Goal: Task Accomplishment & Management: Manage account settings

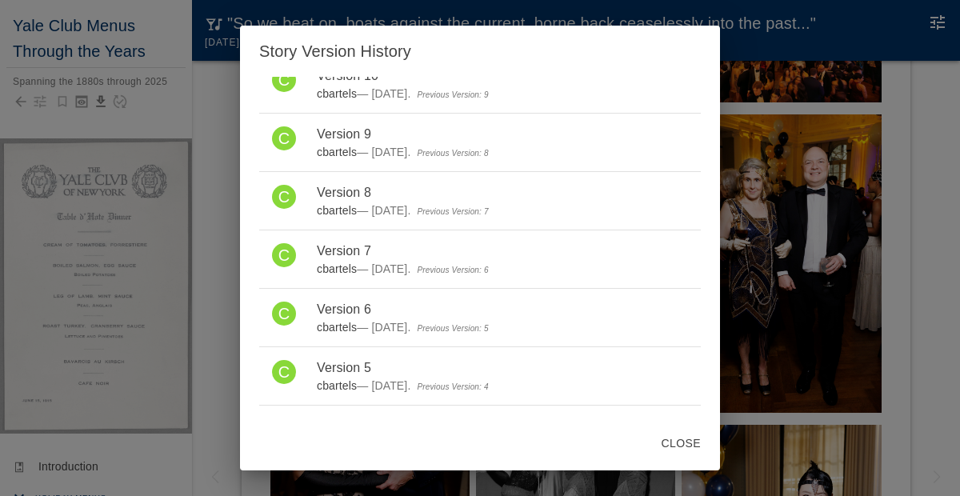
scroll to position [1142, 0]
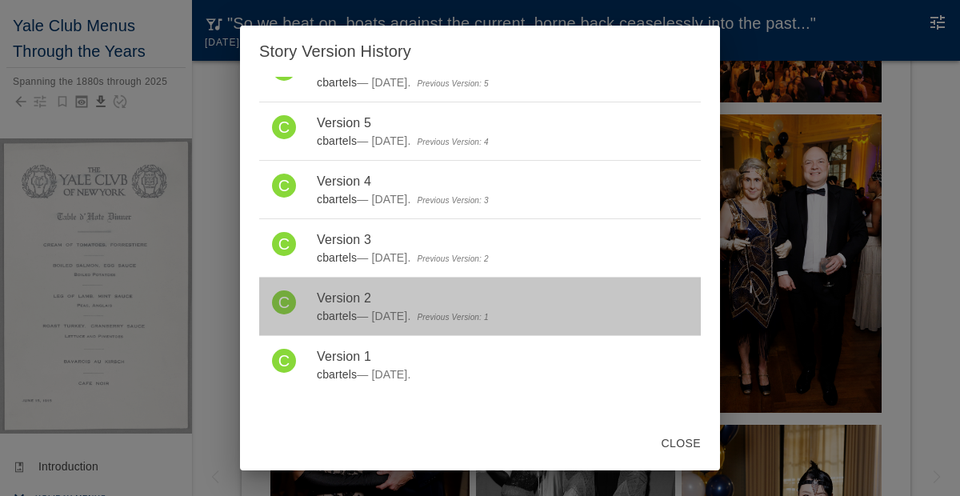
click at [356, 301] on span "Version 2" at bounding box center [502, 298] width 371 height 19
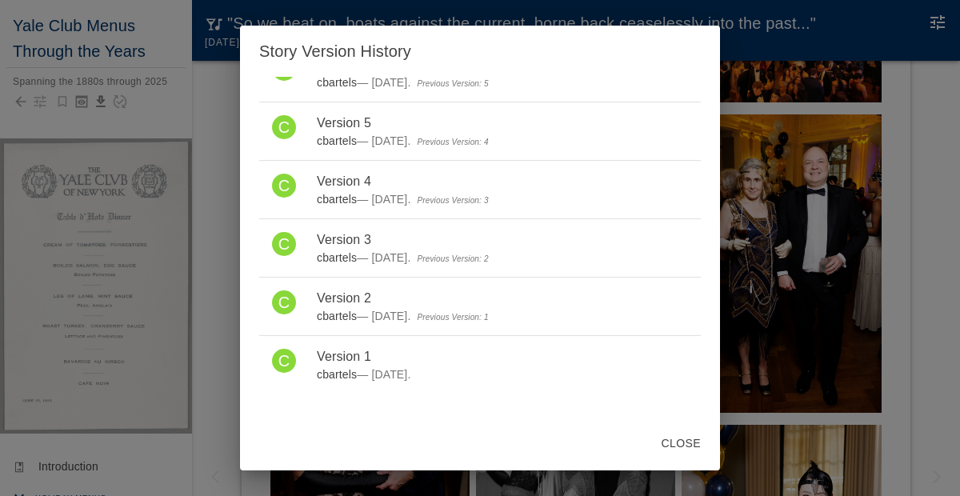
scroll to position [0, 0]
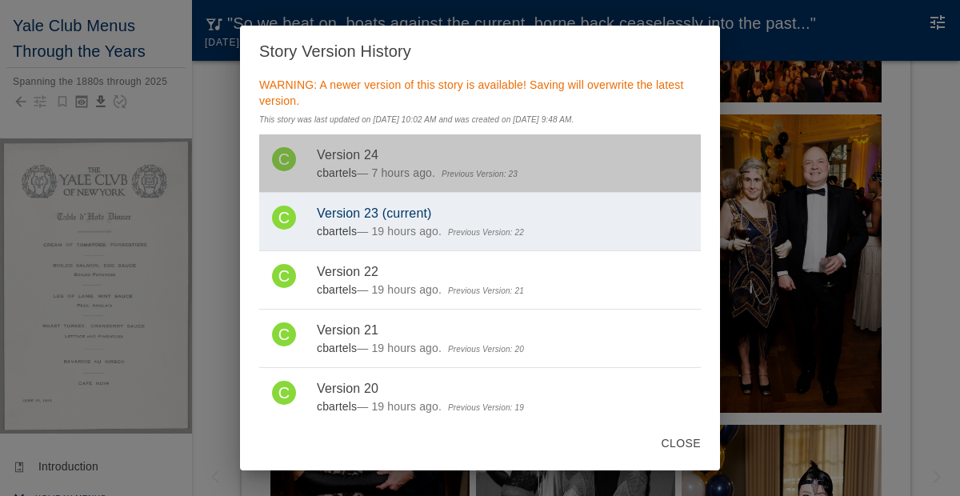
click at [312, 172] on link "C Version 24 cbartels — 7 hours ago. Previous Version: 23" at bounding box center [480, 163] width 442 height 58
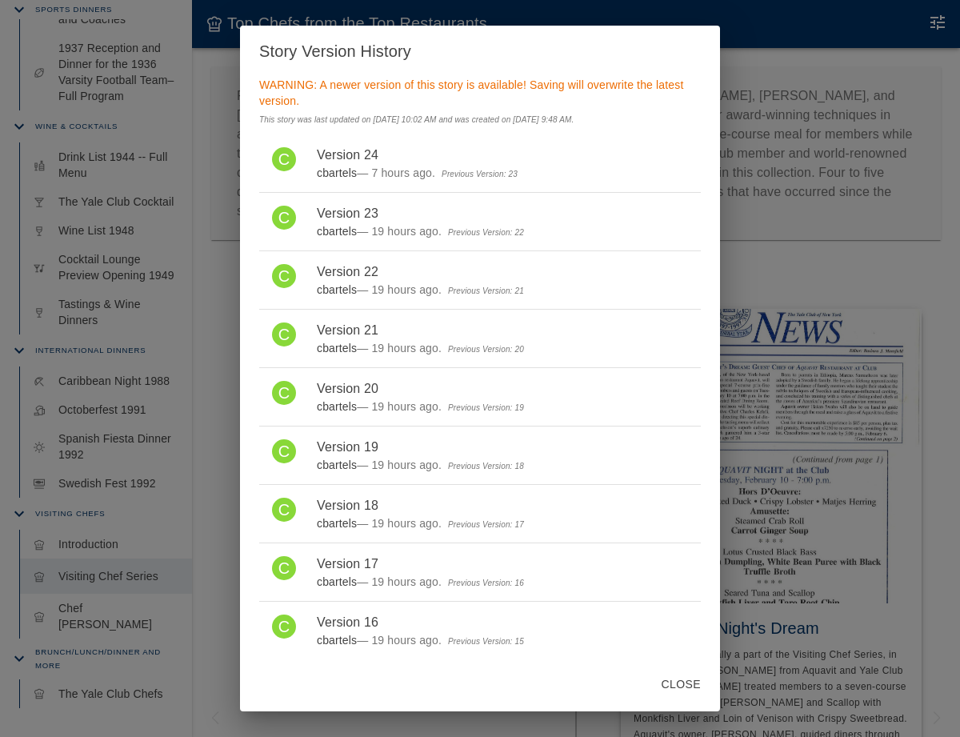
scroll to position [876, 0]
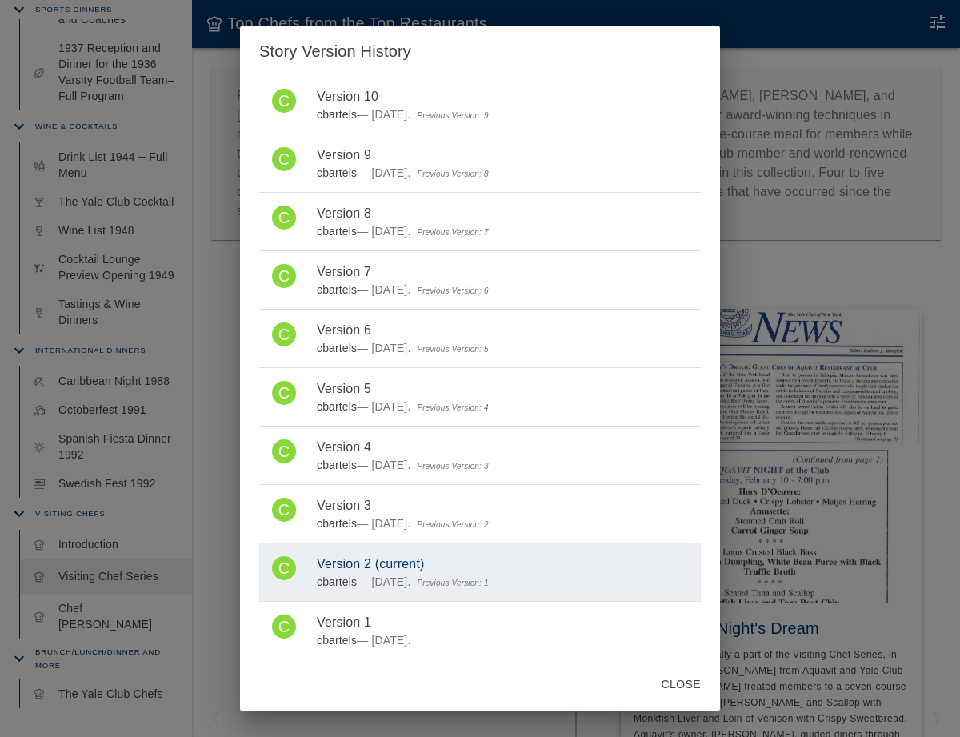
click at [683, 690] on button "Close" at bounding box center [681, 685] width 52 height 30
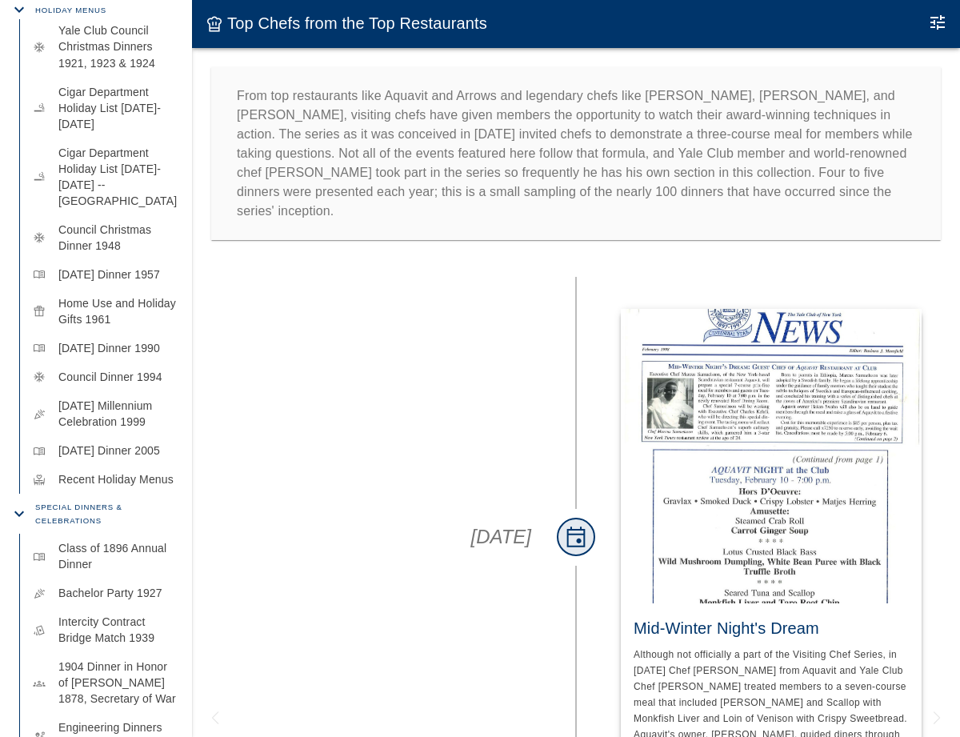
scroll to position [0, 0]
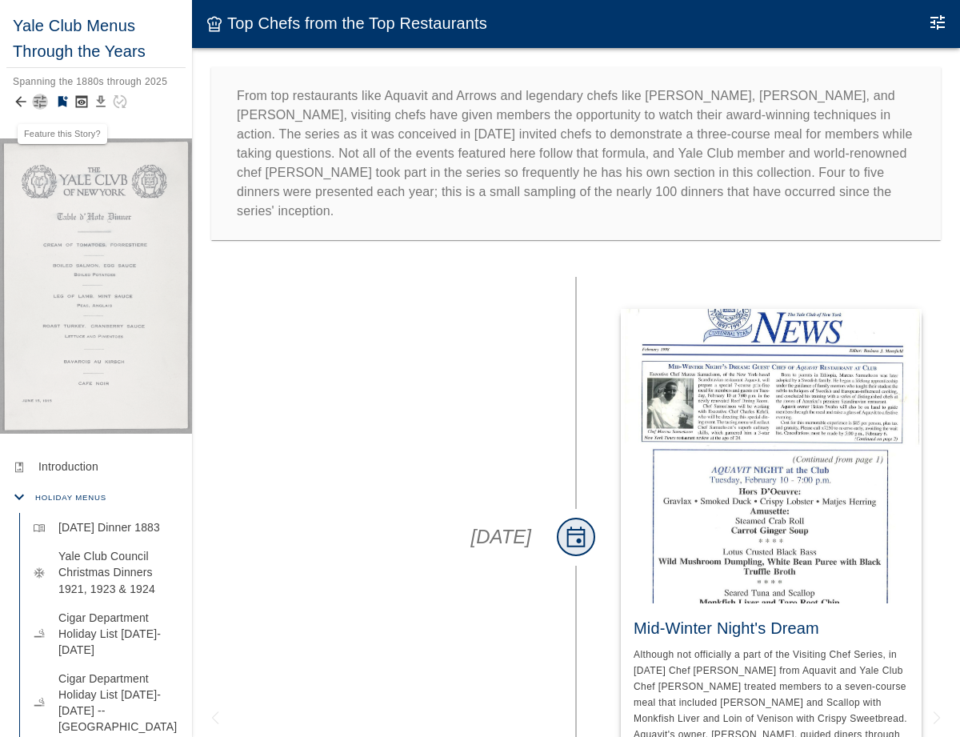
click at [39, 99] on icon "button" at bounding box center [40, 102] width 16 height 16
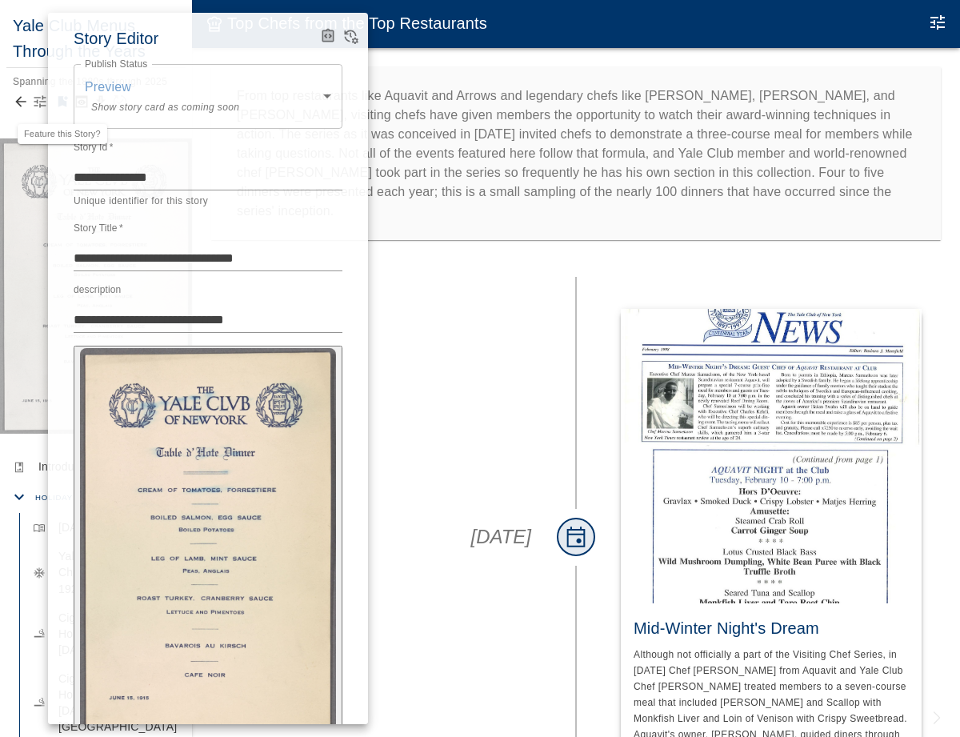
click at [39, 99] on div at bounding box center [480, 368] width 960 height 737
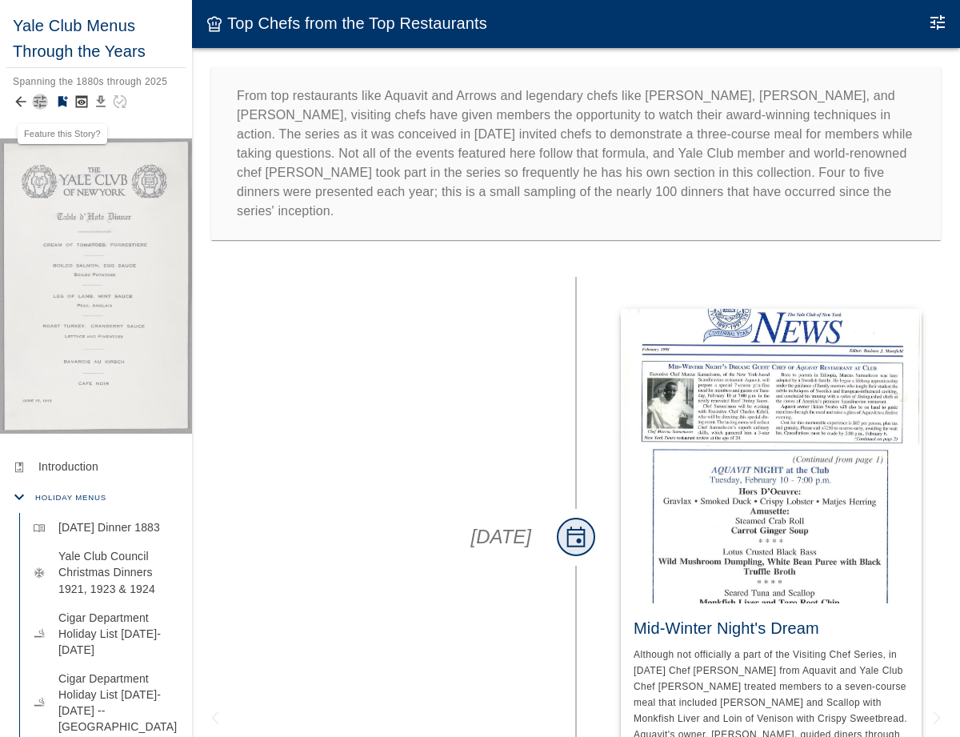
click at [39, 99] on icon "button" at bounding box center [40, 102] width 16 height 16
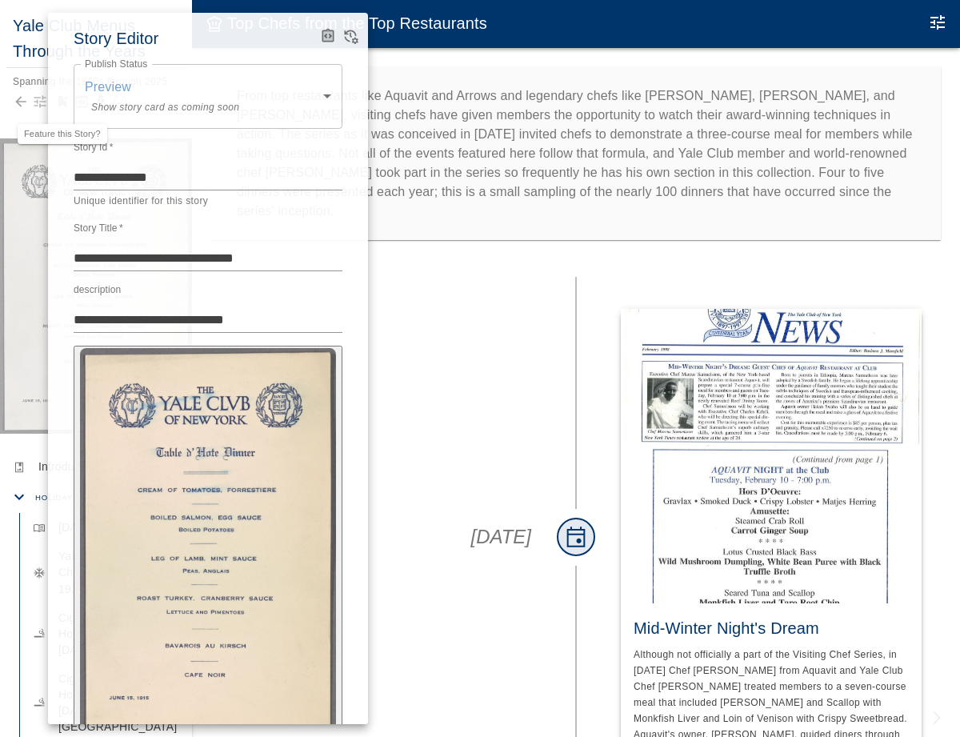
click at [346, 40] on icon "View Version History" at bounding box center [350, 36] width 16 height 16
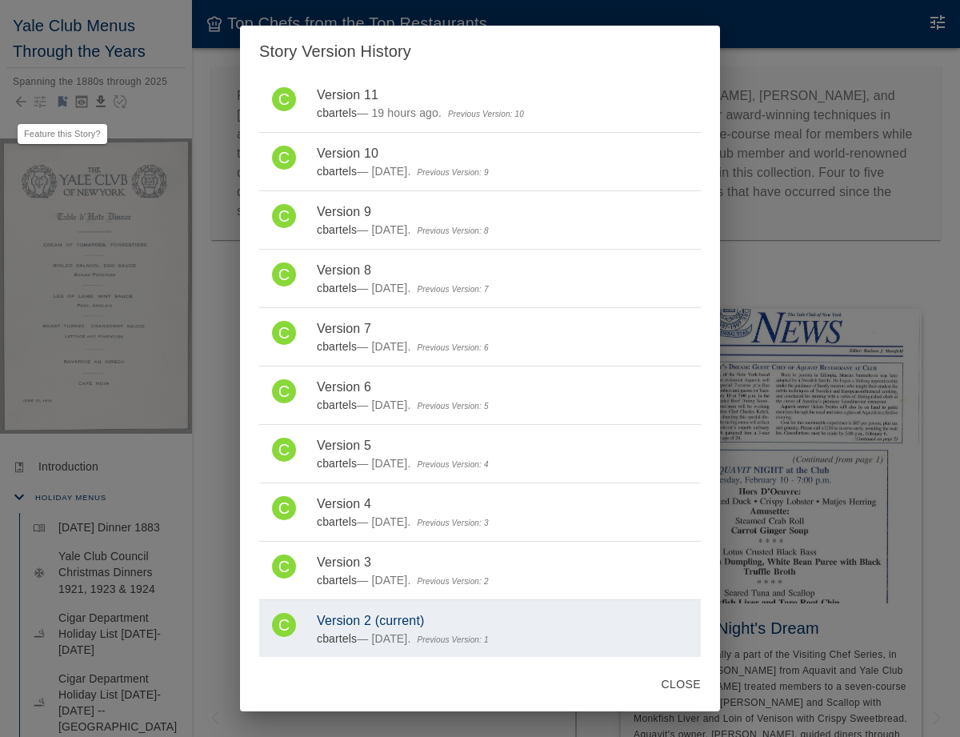
scroll to position [901, 0]
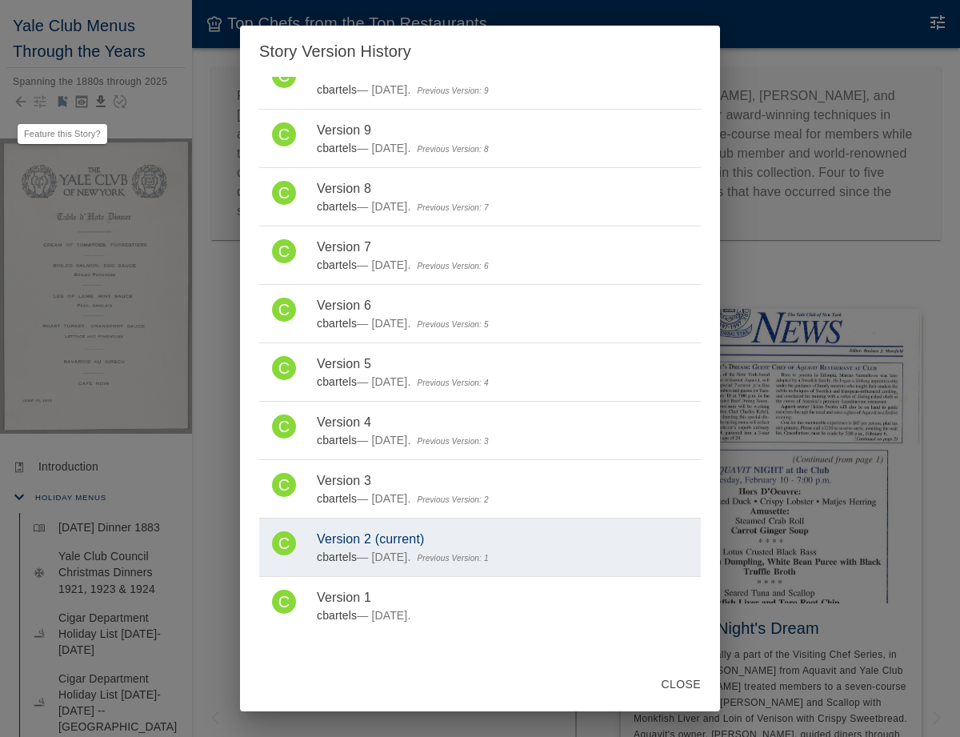
click at [187, 474] on div "Story Version History WARNING: A newer version of this story is available! Savi…" at bounding box center [480, 368] width 960 height 737
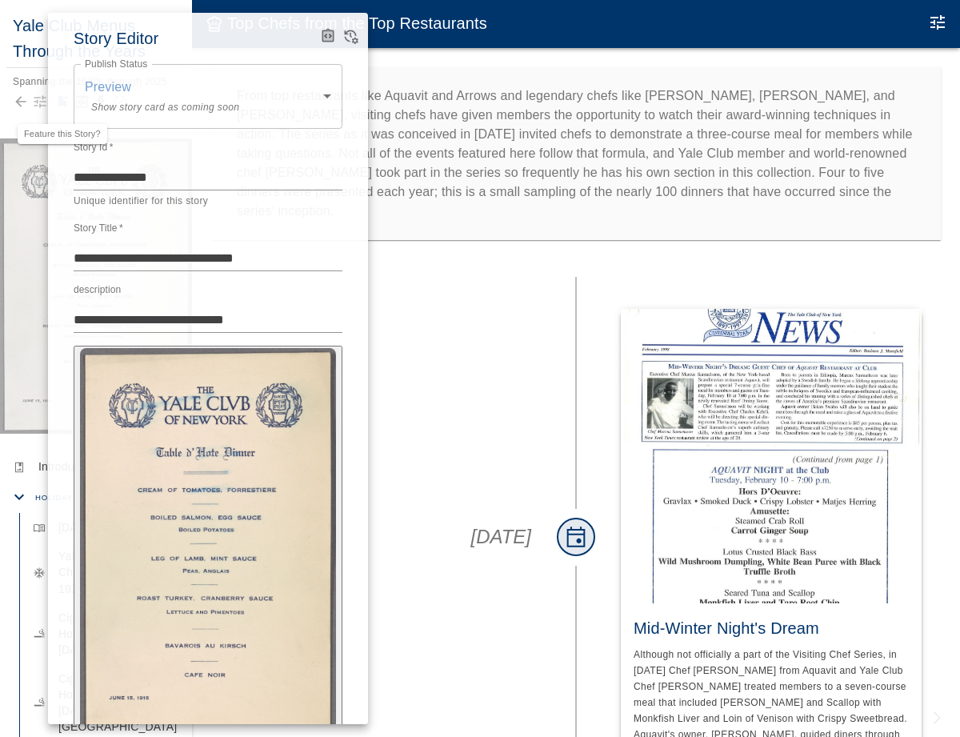
click at [407, 338] on div at bounding box center [480, 368] width 960 height 737
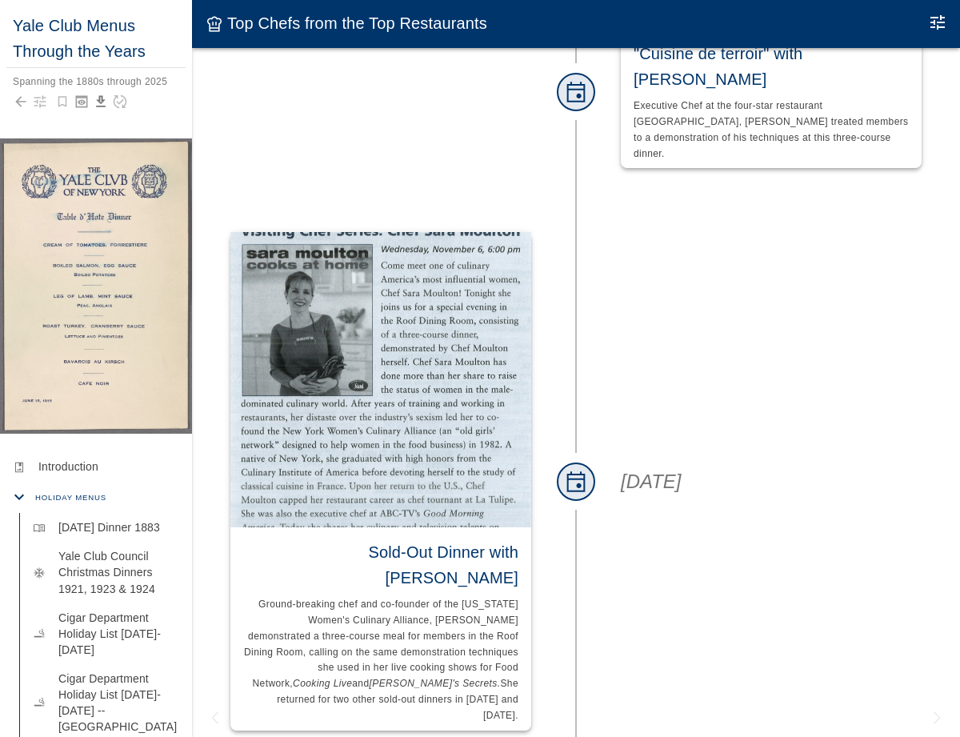
scroll to position [1704, 0]
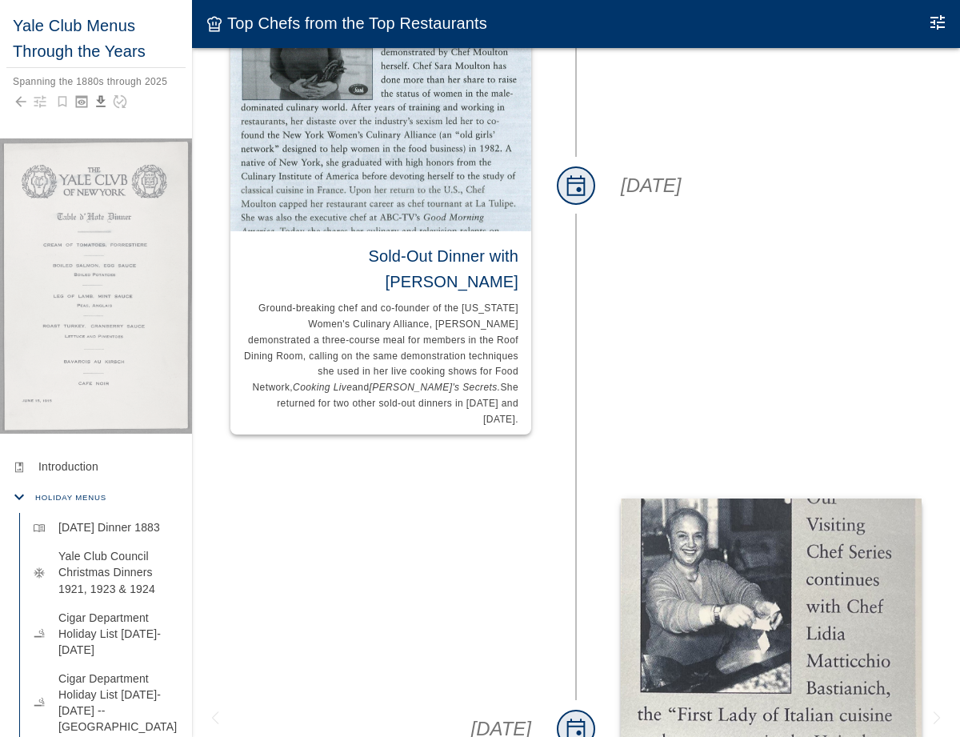
click at [368, 466] on div "[DATE]" at bounding box center [381, 728] width 352 height 524
click at [287, 531] on div "[DATE]" at bounding box center [381, 728] width 352 height 524
click at [20, 105] on icon "Back to collection" at bounding box center [20, 102] width 10 height 10
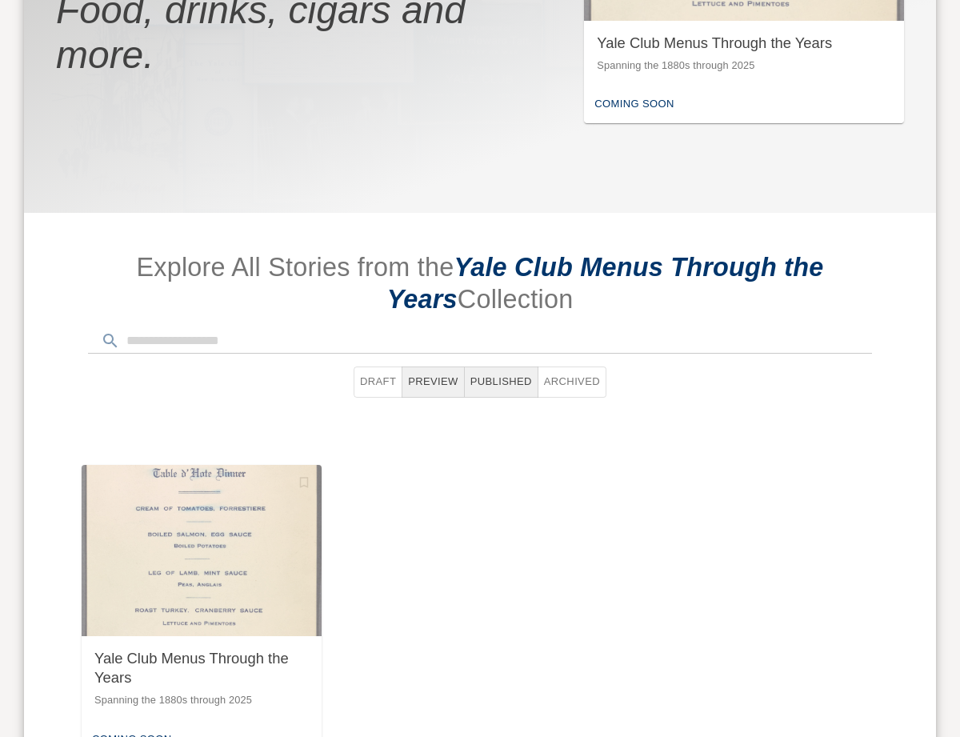
scroll to position [535, 0]
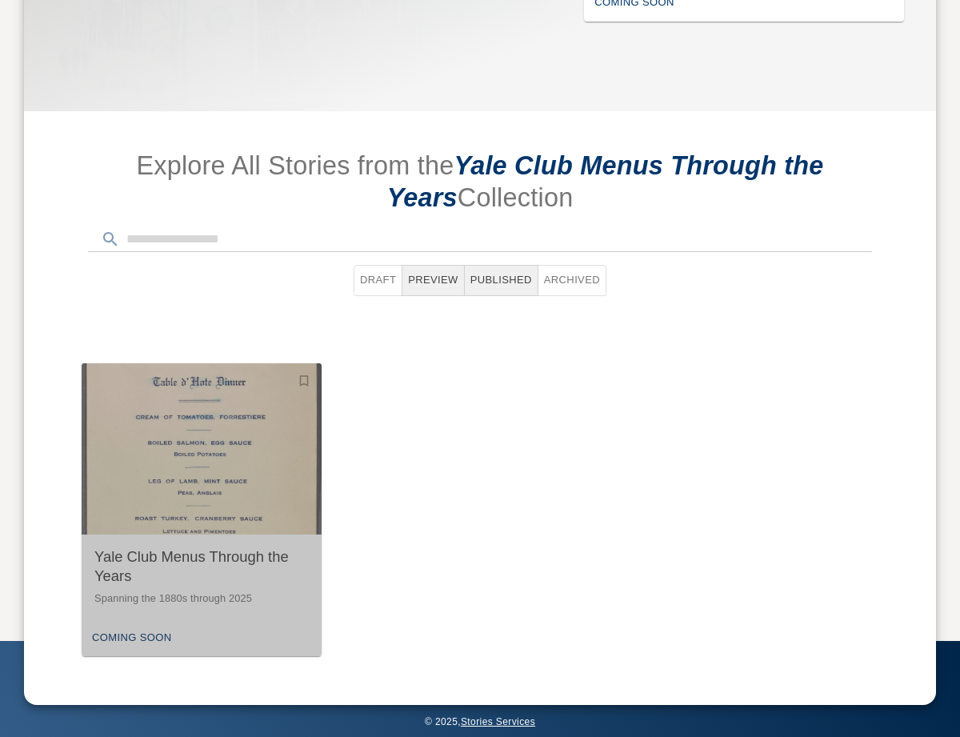
click at [182, 612] on div "Yale Club Menus Through the Years Spanning the 1880s through 2025" at bounding box center [202, 576] width 240 height 85
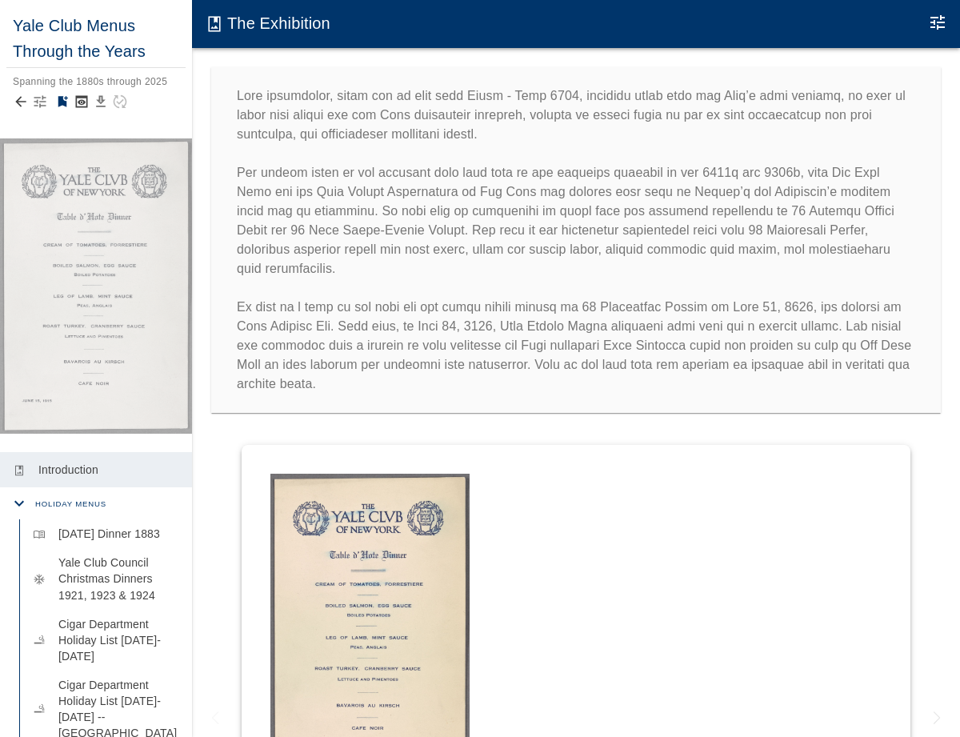
click at [40, 102] on icon "button" at bounding box center [40, 102] width 16 height 16
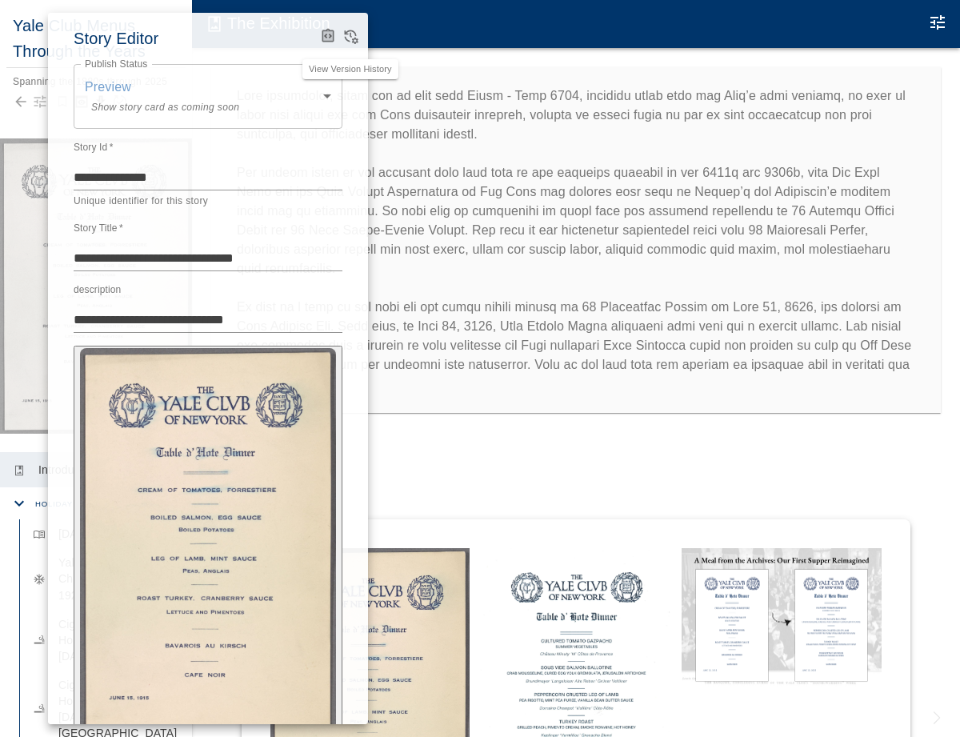
click at [353, 36] on icon "View Version History" at bounding box center [350, 36] width 16 height 16
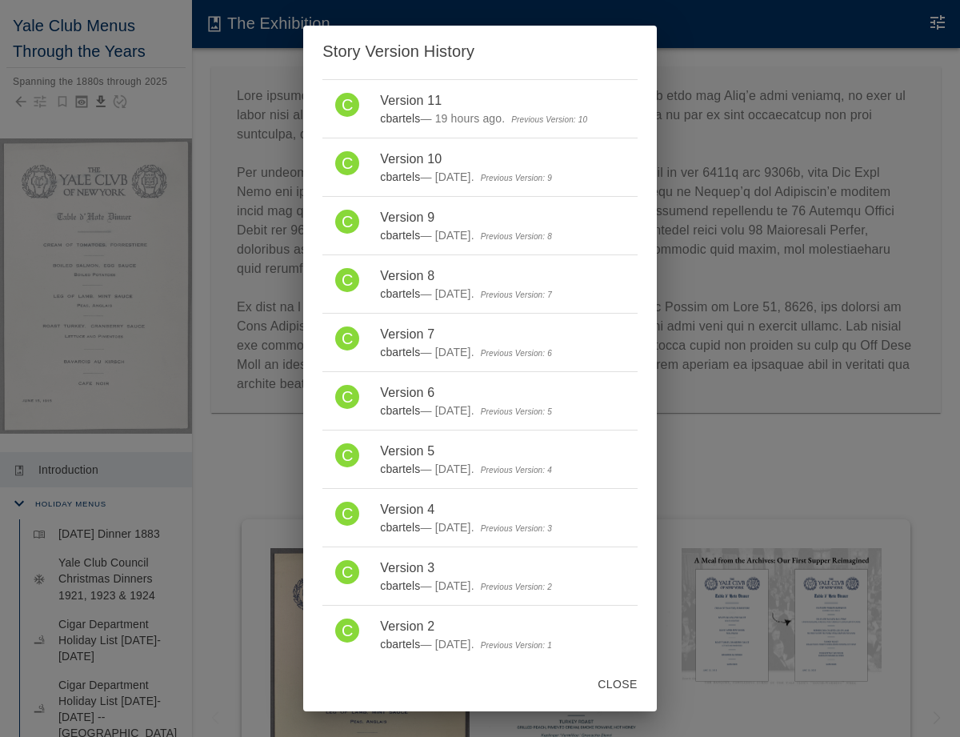
scroll to position [885, 0]
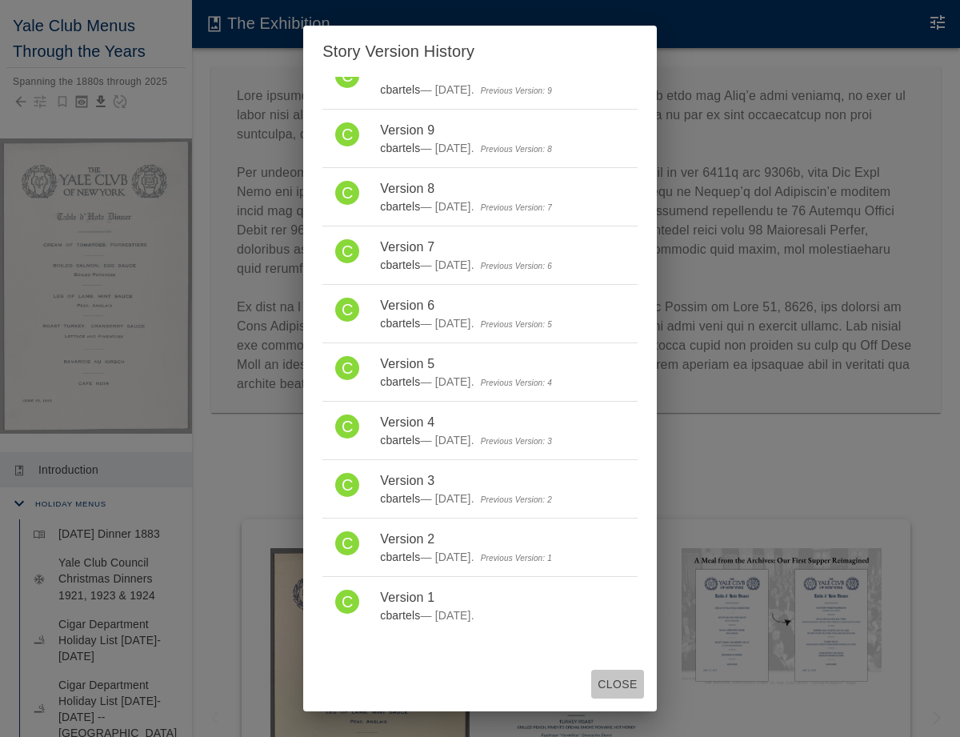
click at [643, 683] on button "Close" at bounding box center [617, 685] width 52 height 30
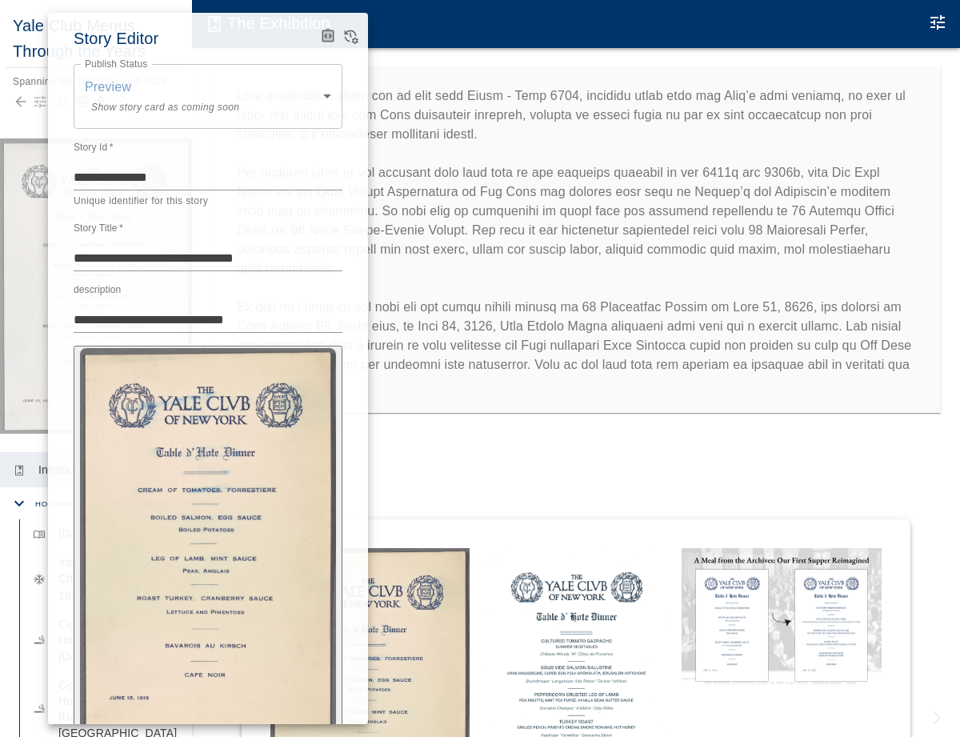
click at [446, 352] on div at bounding box center [480, 368] width 960 height 737
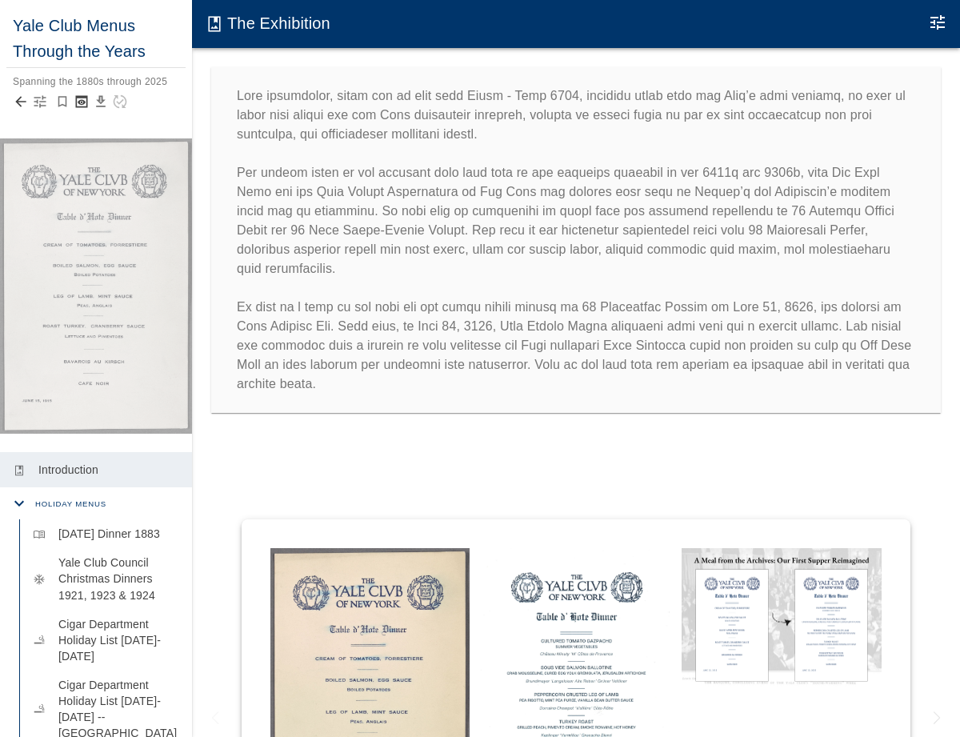
click at [20, 104] on icon "Back to collection" at bounding box center [21, 102] width 16 height 16
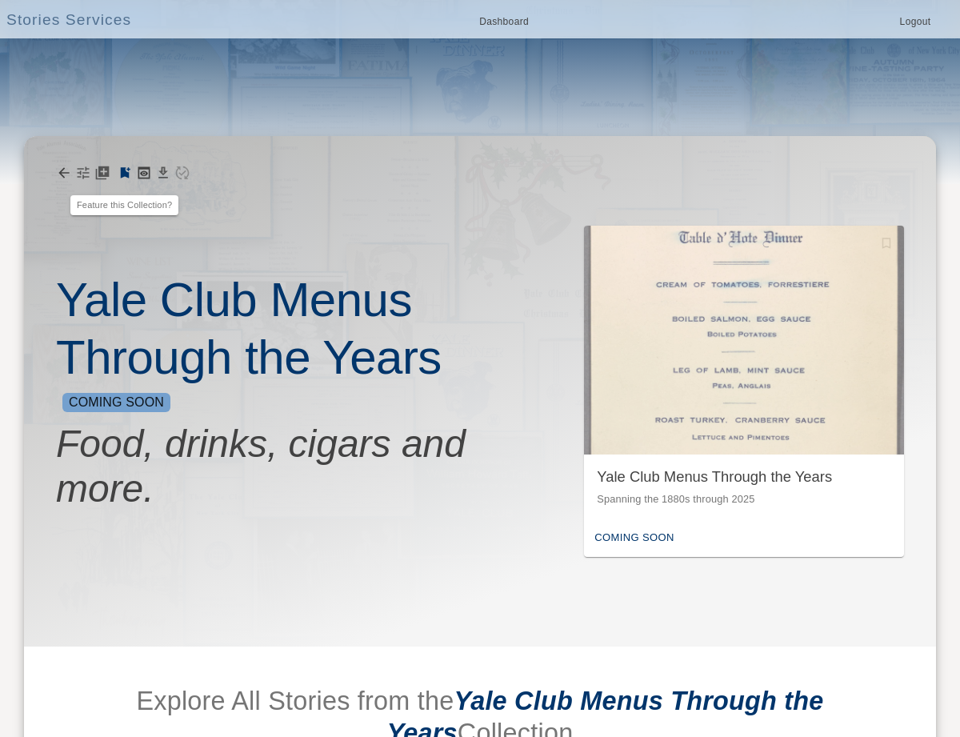
click at [58, 172] on icon at bounding box center [64, 173] width 16 height 16
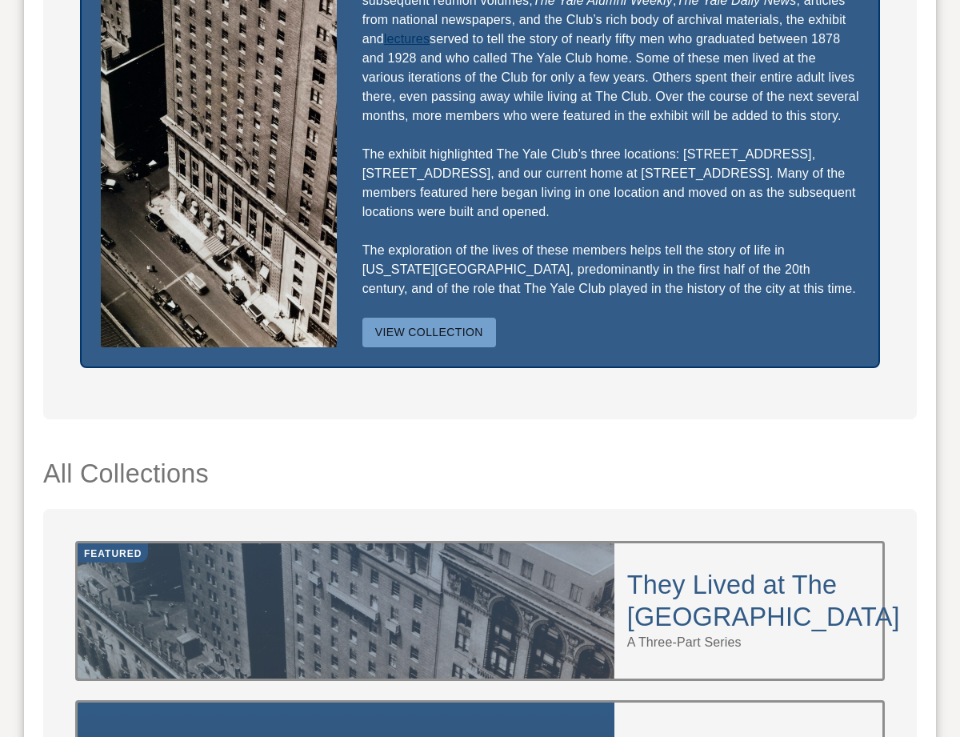
scroll to position [230, 0]
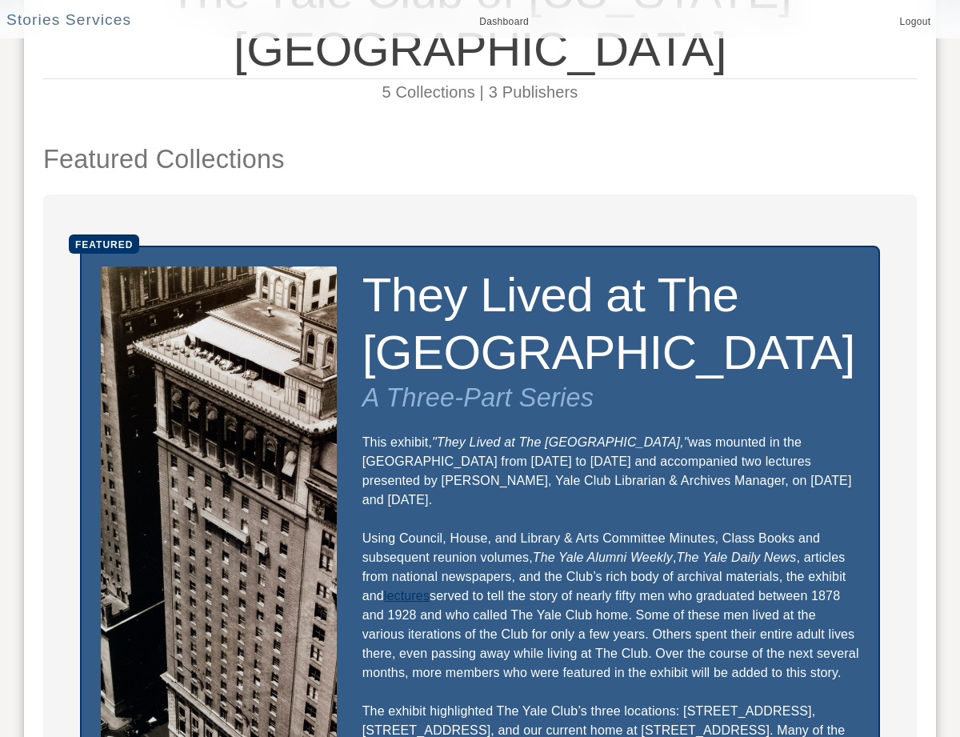
click at [342, 367] on div "Featured They Lived at The Yale Club A Three-Part Series This exhibit, "They Li…" at bounding box center [480, 585] width 800 height 679
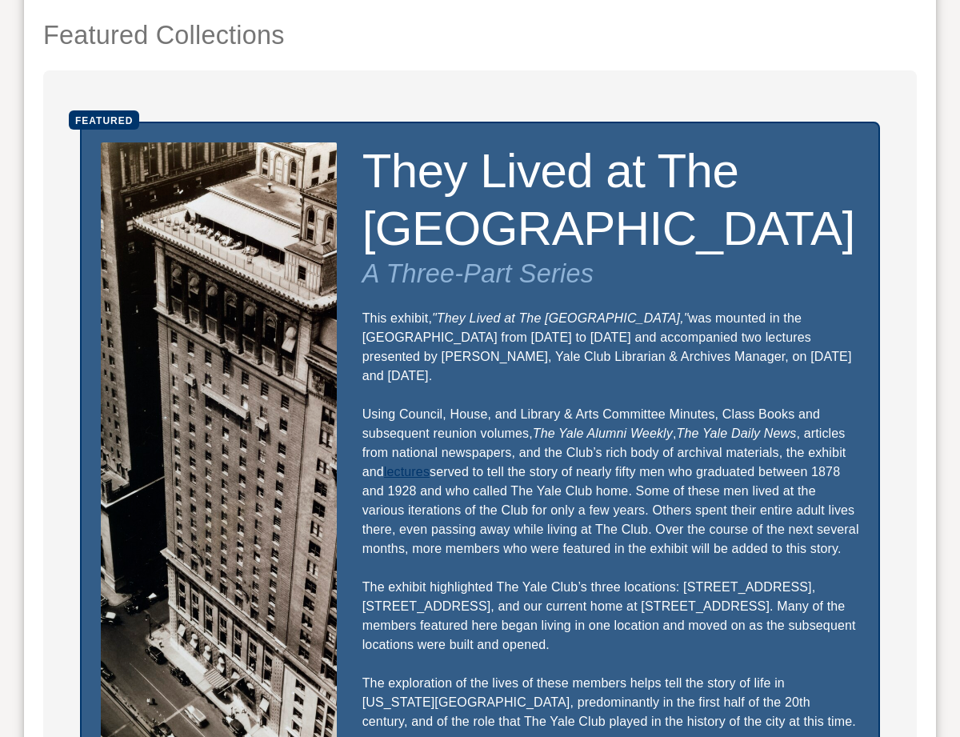
scroll to position [499, 0]
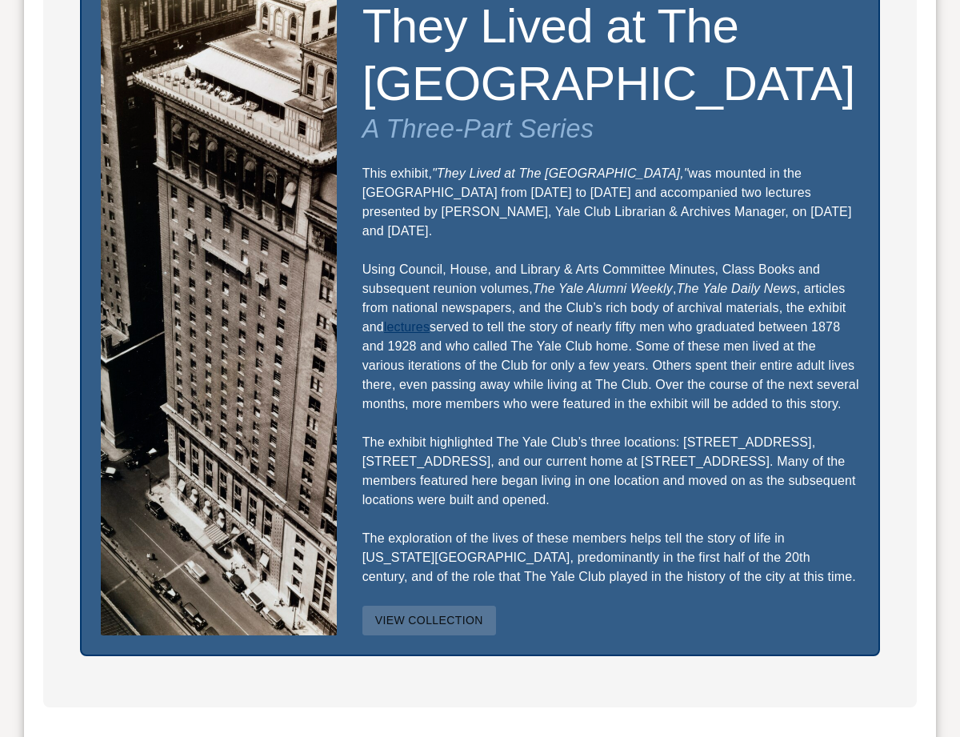
click at [450, 606] on button "View Collection" at bounding box center [429, 621] width 134 height 30
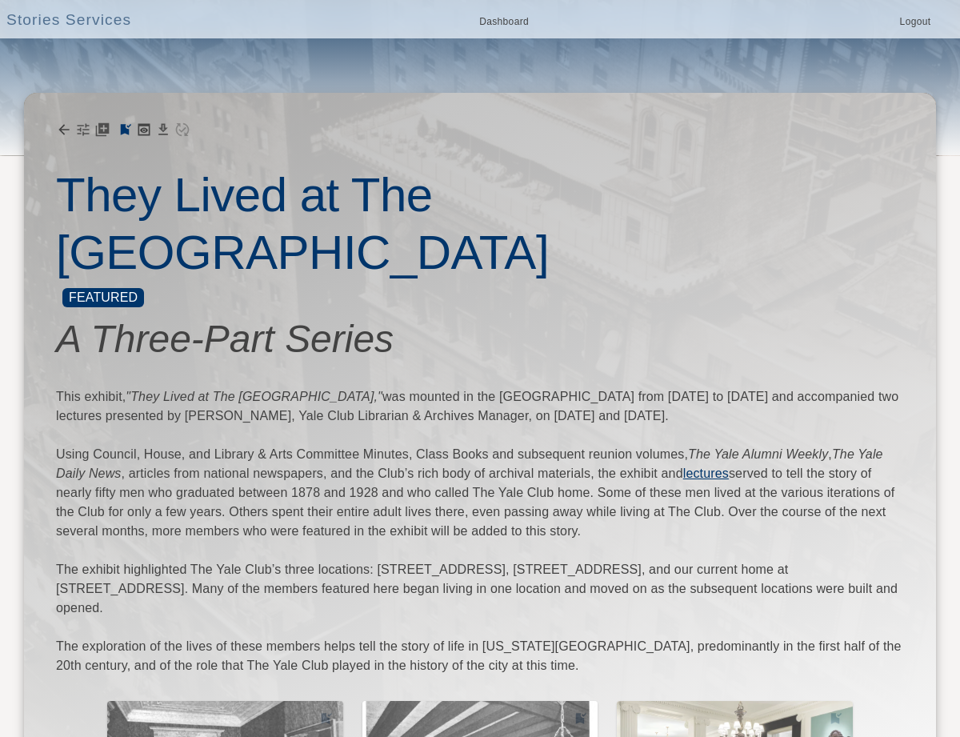
scroll to position [50, 0]
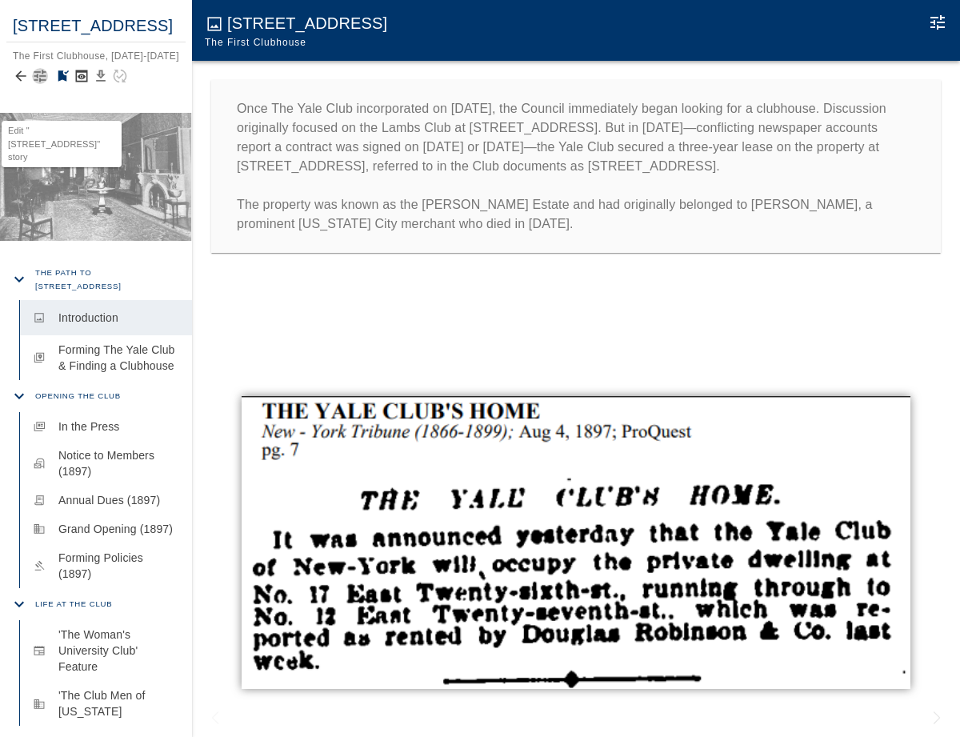
click at [35, 82] on icon "button" at bounding box center [40, 76] width 12 height 12
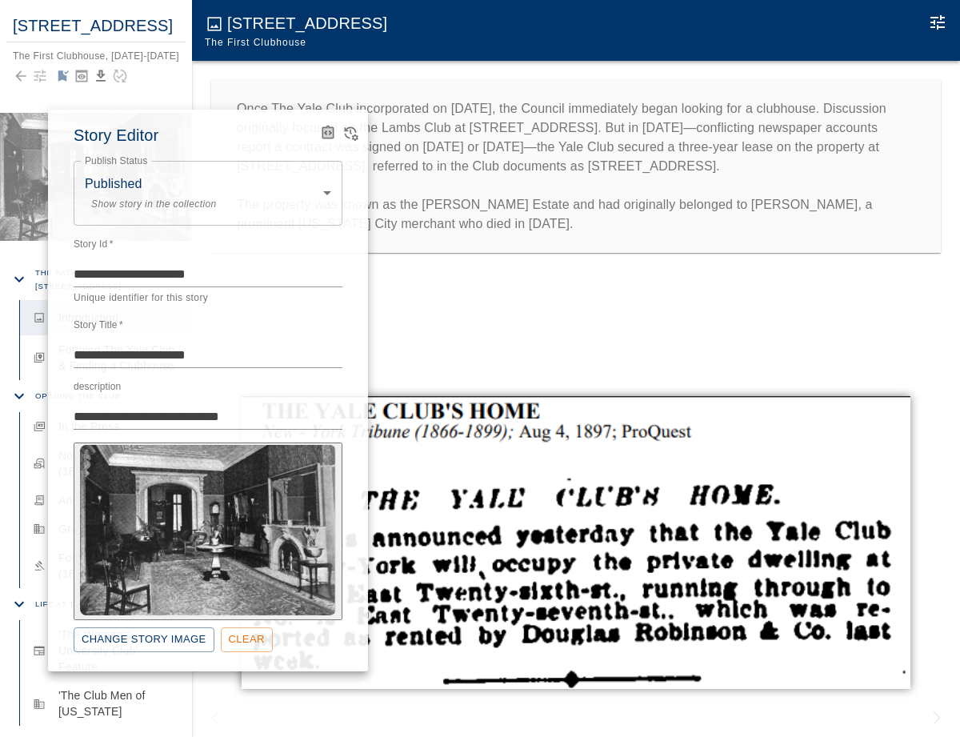
click at [356, 142] on div at bounding box center [339, 133] width 45 height 22
click at [354, 134] on icon "View Version History" at bounding box center [352, 134] width 14 height 14
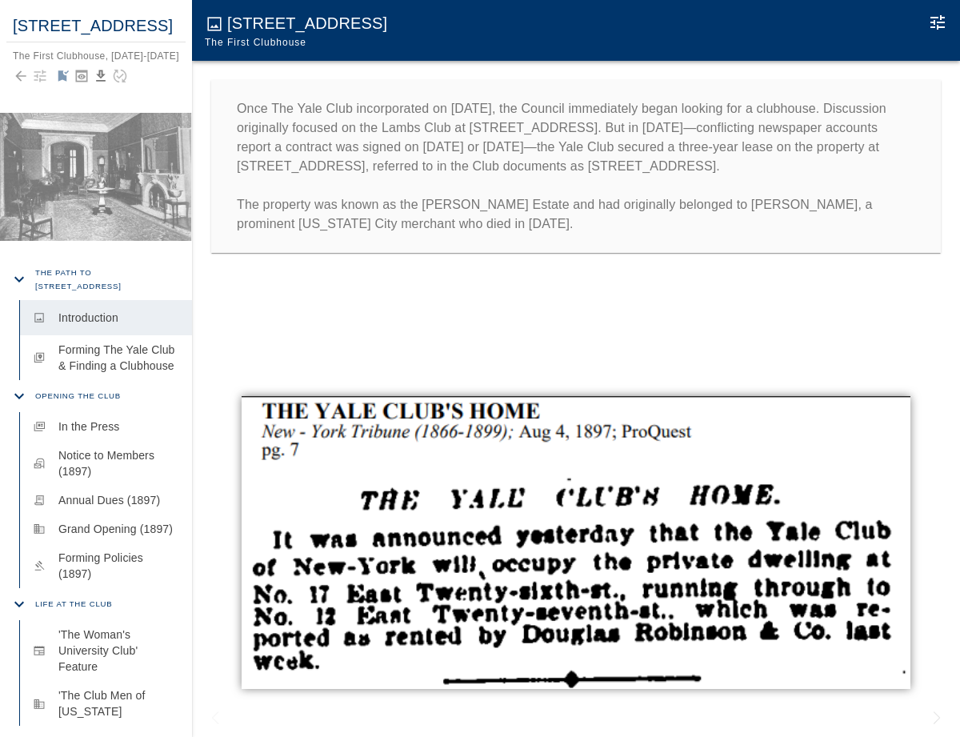
click at [39, 87] on div at bounding box center [96, 76] width 166 height 22
click at [40, 84] on icon "button" at bounding box center [40, 76] width 16 height 16
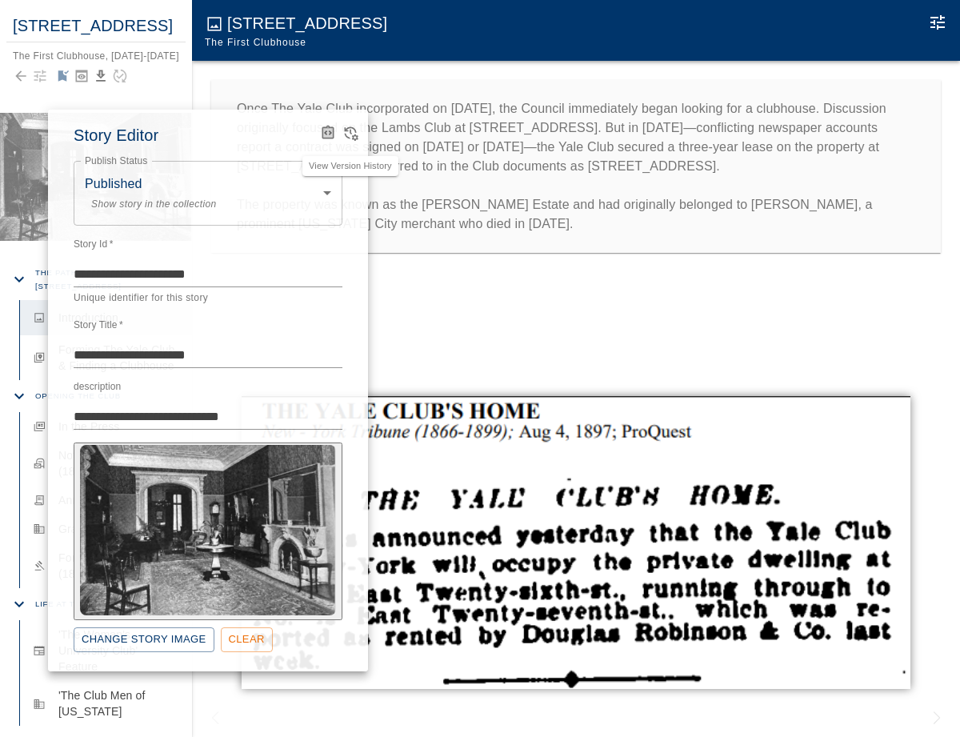
click at [347, 131] on icon "View Version History" at bounding box center [350, 133] width 16 height 16
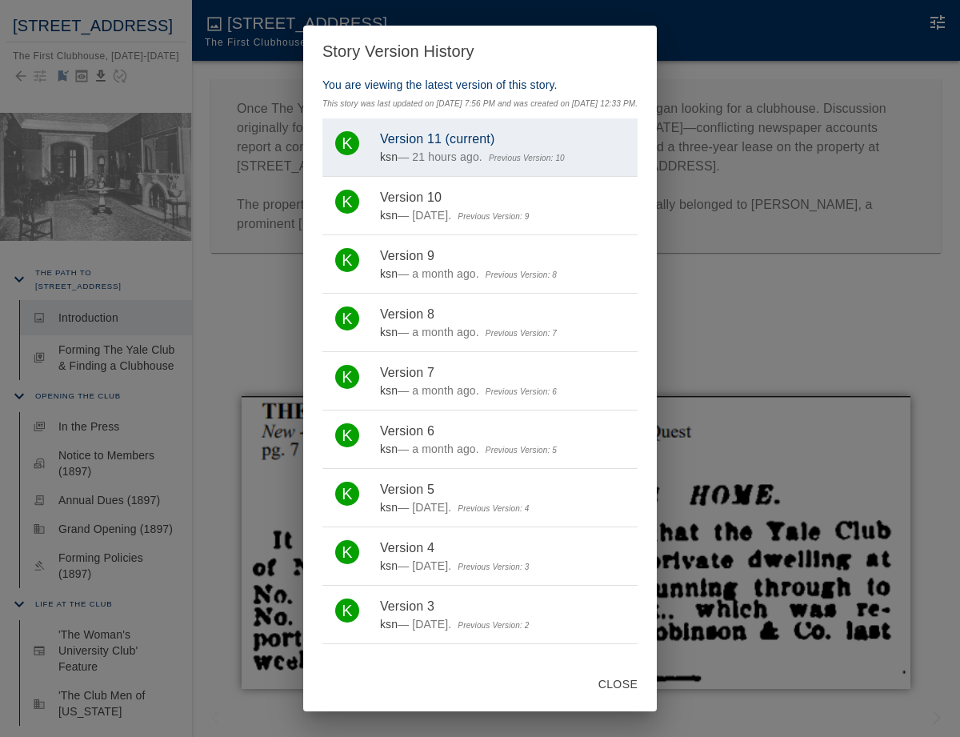
click at [193, 210] on div "Story Version History You are viewing the latest version of this story. This st…" at bounding box center [480, 368] width 960 height 737
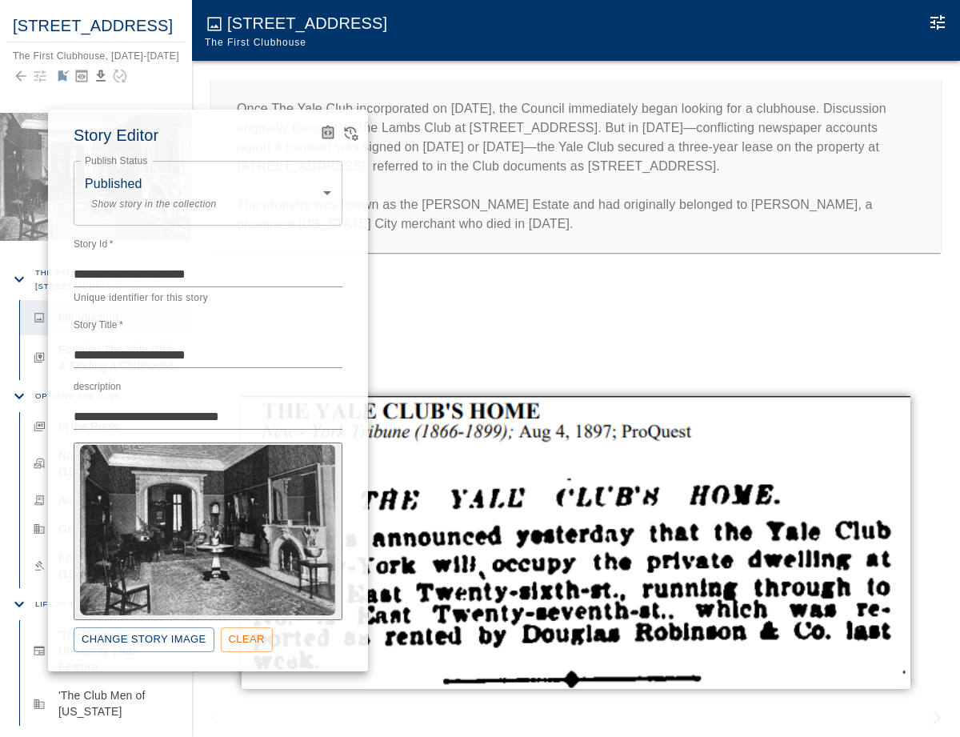
click at [25, 97] on div at bounding box center [480, 368] width 960 height 737
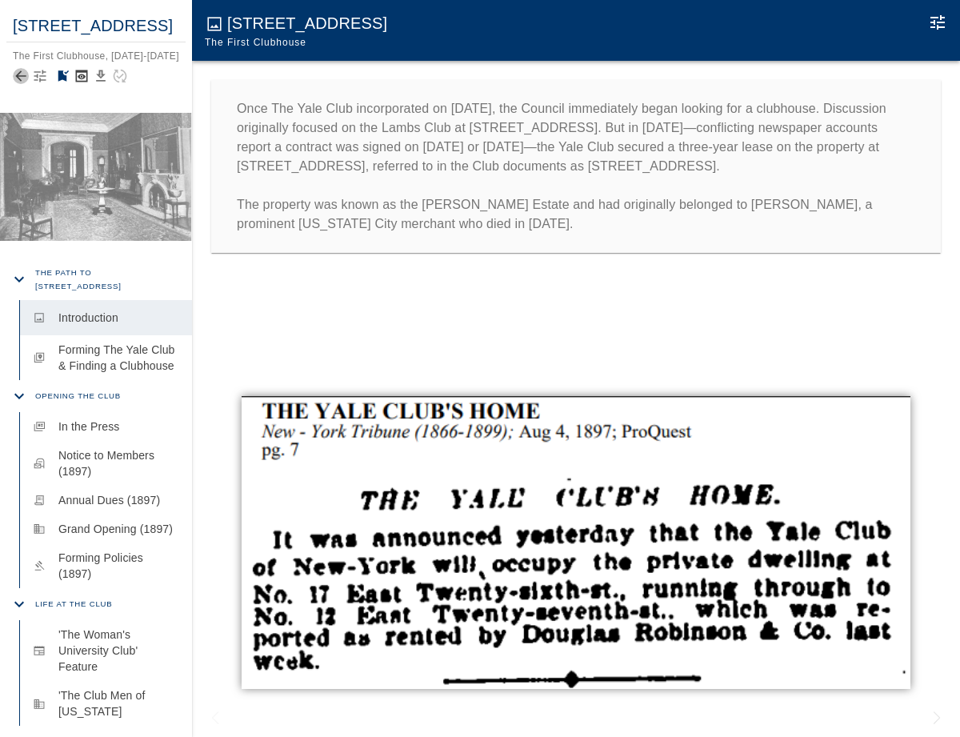
click at [21, 84] on icon "Back to collection" at bounding box center [21, 76] width 16 height 16
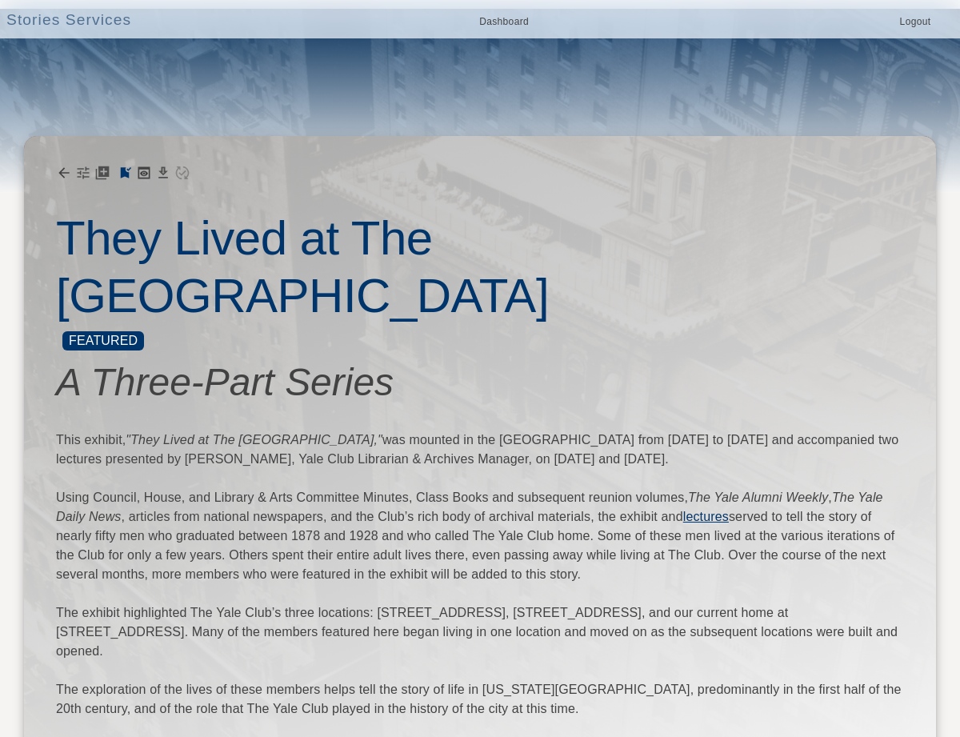
scroll to position [338, 0]
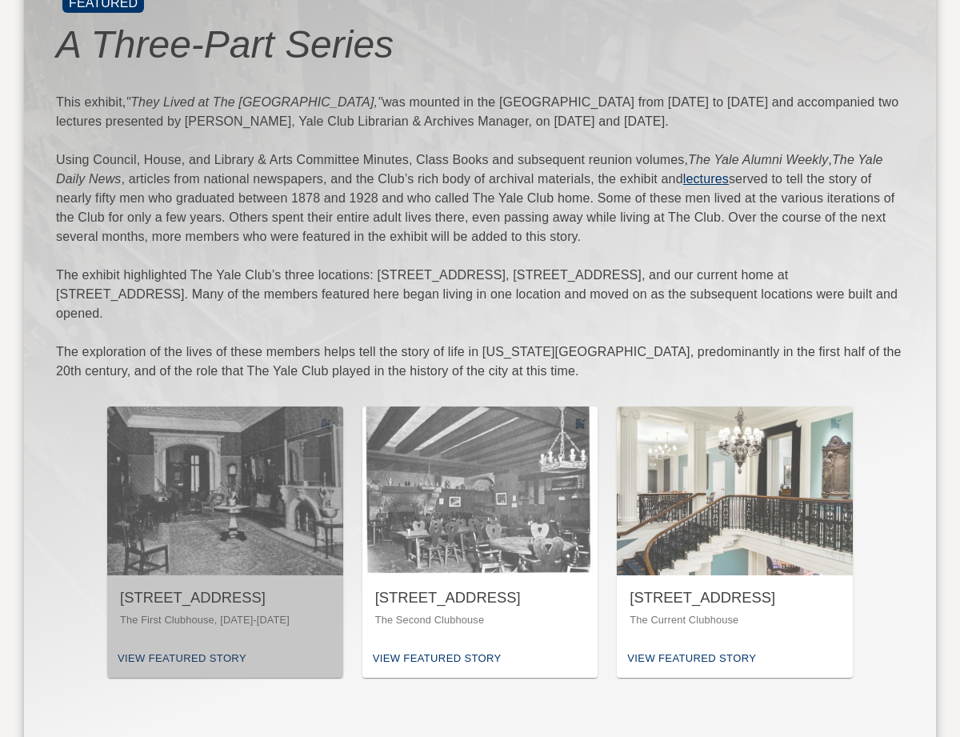
click at [200, 406] on img "button" at bounding box center [225, 490] width 236 height 168
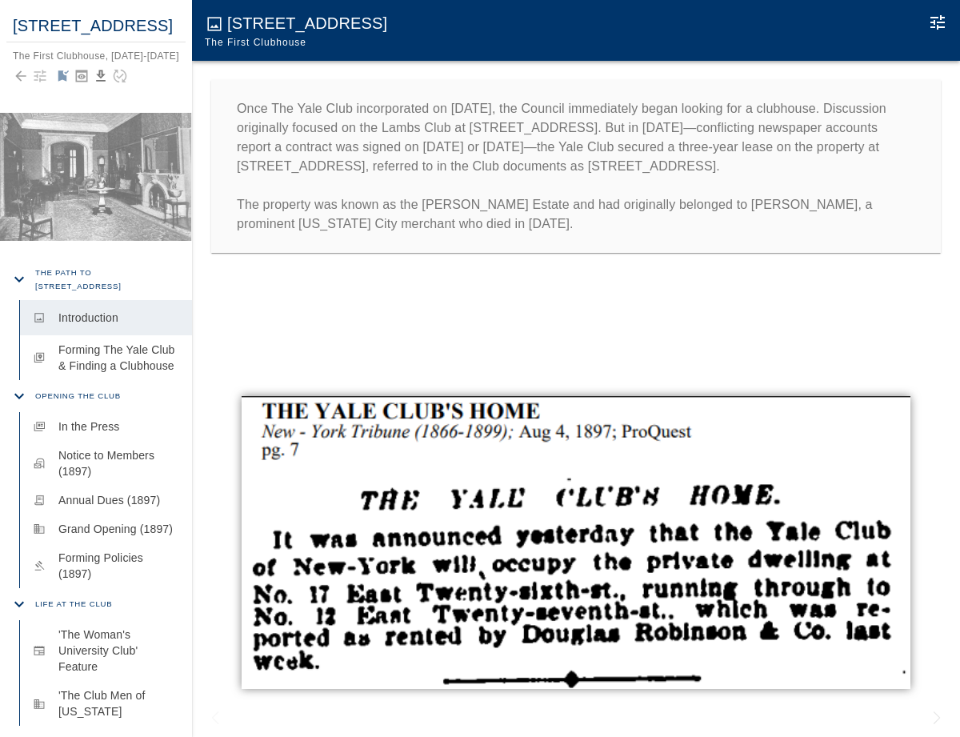
scroll to position [95, 0]
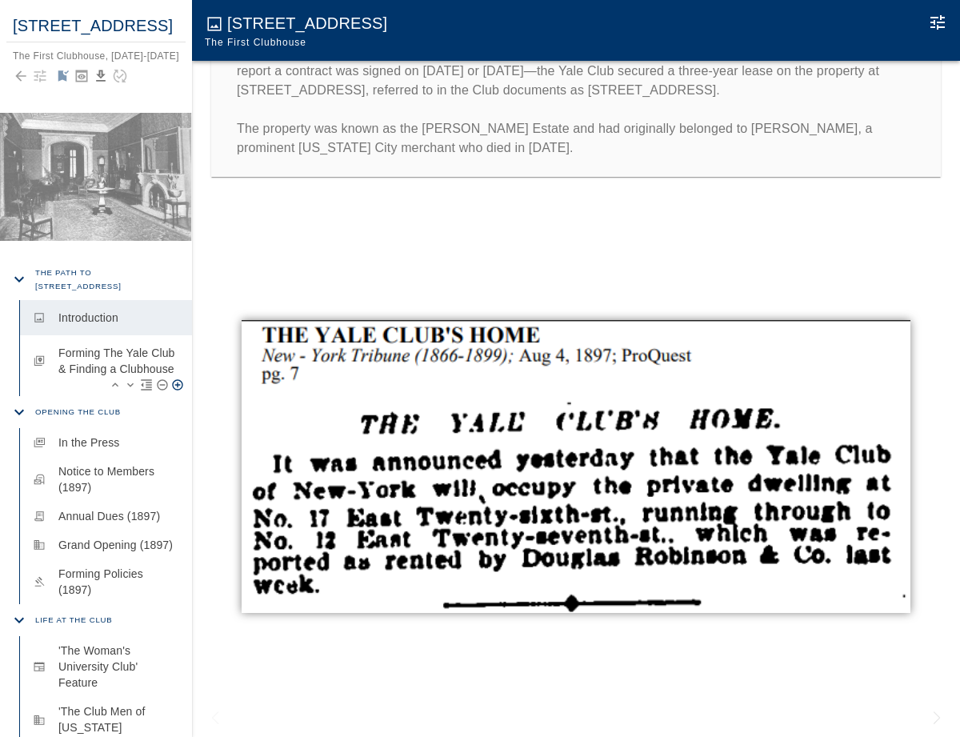
click at [83, 377] on p "Forming The Yale Club & Finding a Clubhouse" at bounding box center [118, 361] width 121 height 32
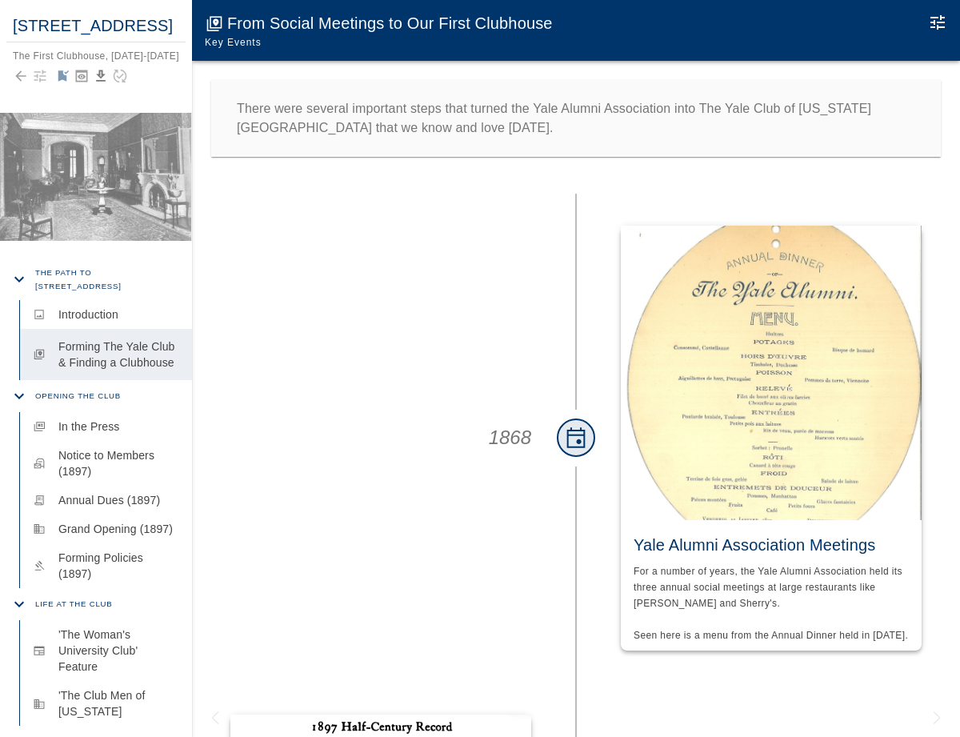
scroll to position [1, 0]
click at [19, 84] on icon "Back to collection" at bounding box center [21, 76] width 16 height 16
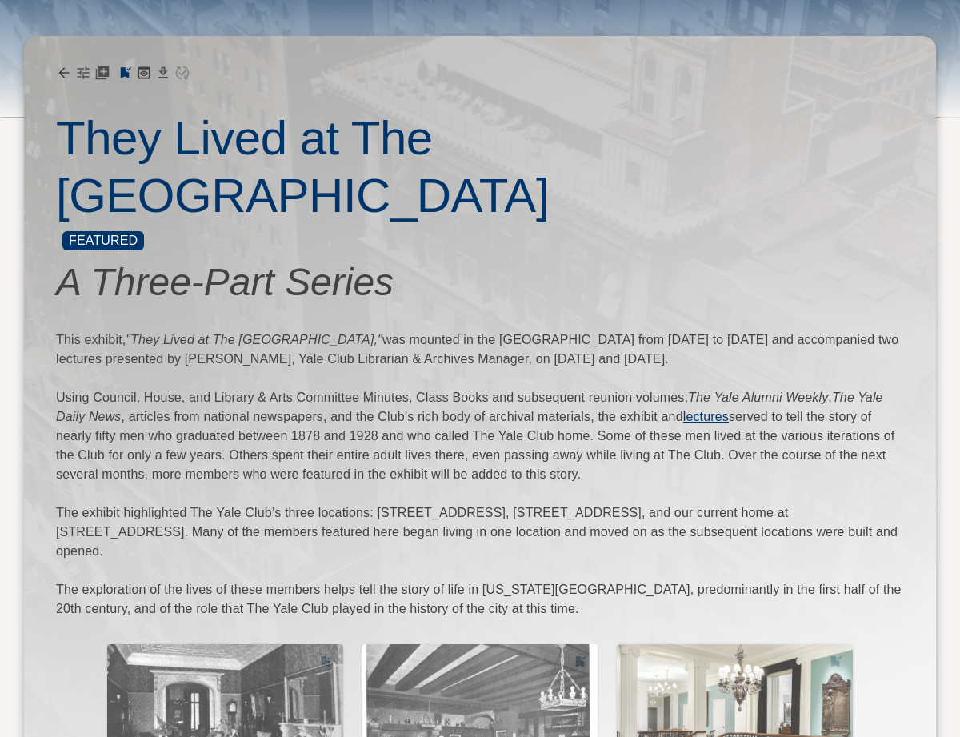
scroll to position [263, 0]
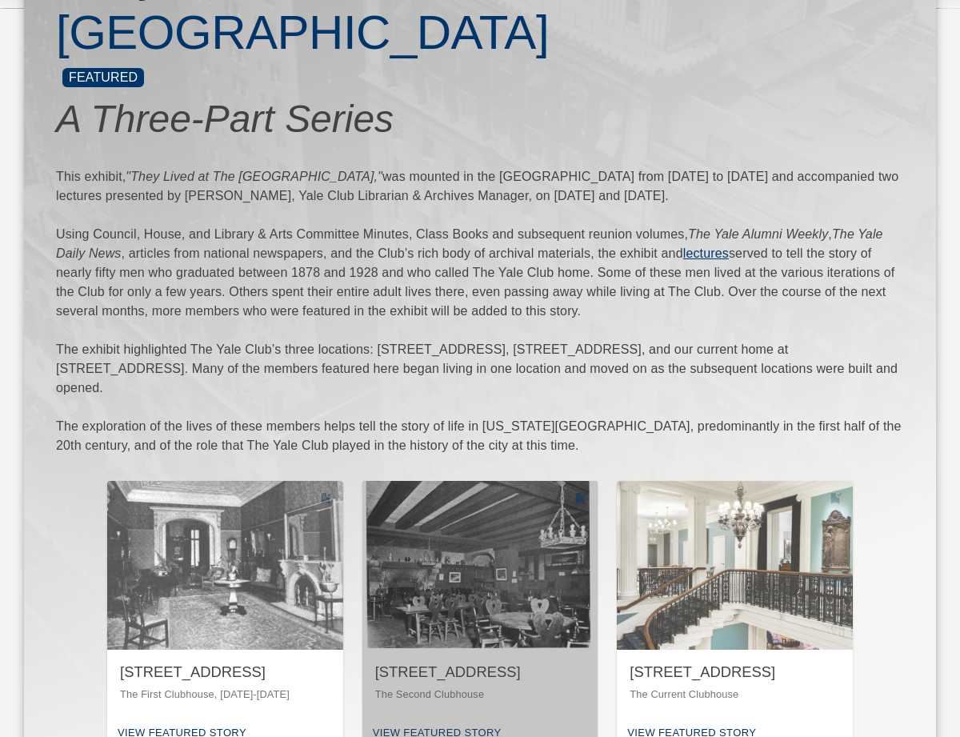
click at [568, 506] on img "button" at bounding box center [480, 565] width 236 height 168
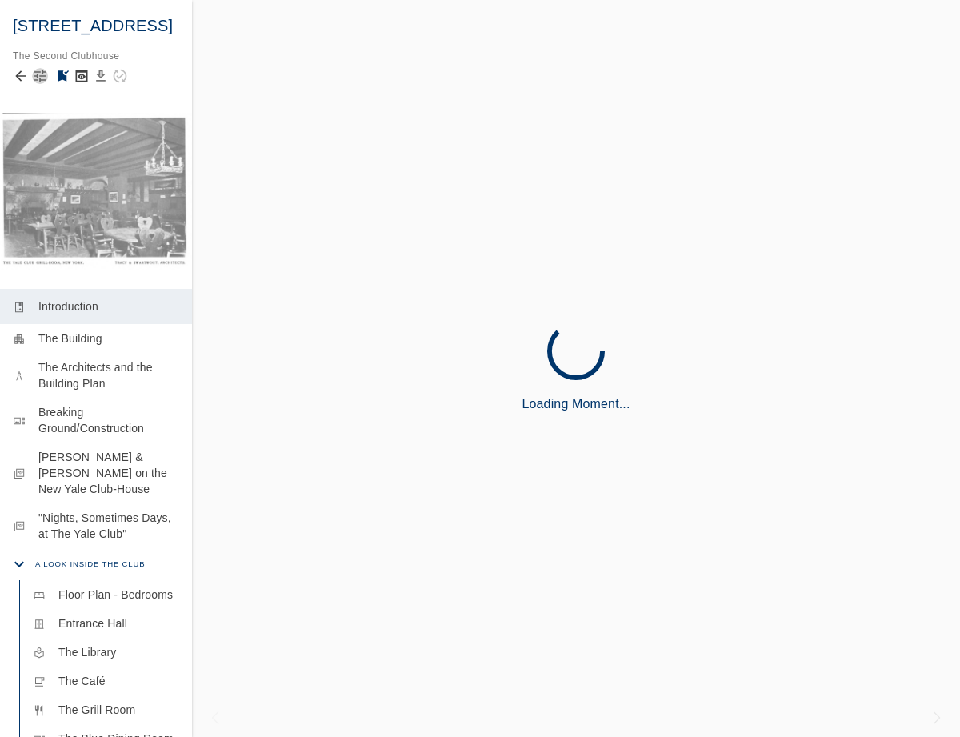
click at [34, 82] on icon "button" at bounding box center [40, 76] width 12 height 12
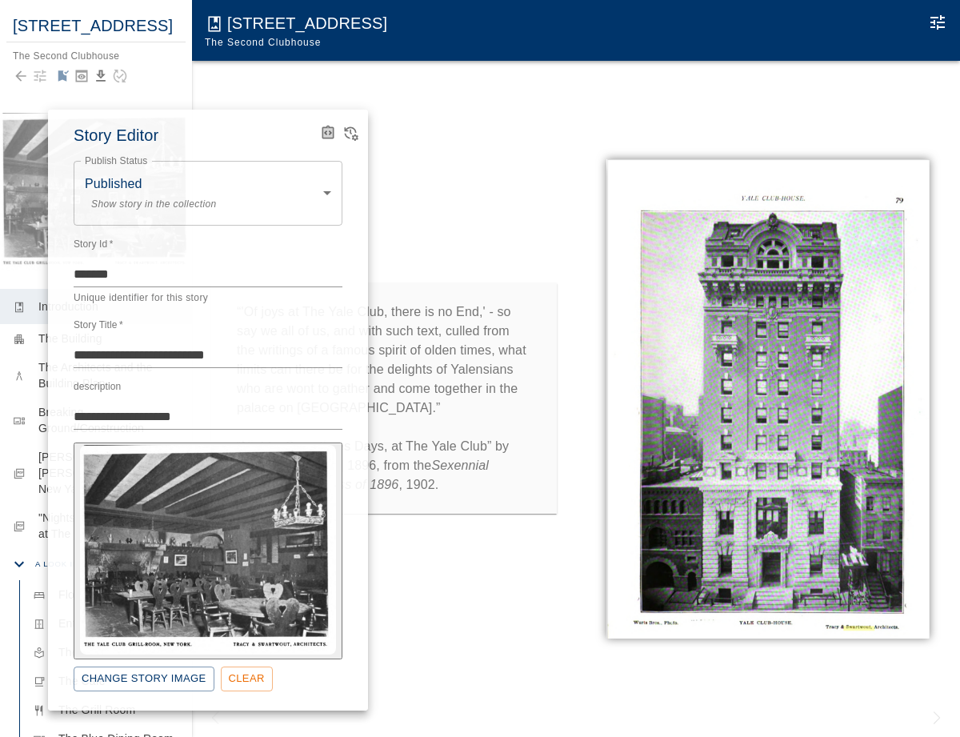
click at [352, 136] on icon "View Version History" at bounding box center [352, 134] width 14 height 14
